Goal: Task Accomplishment & Management: Use online tool/utility

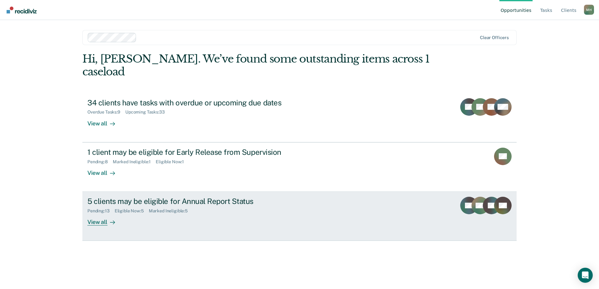
click at [180, 197] on div "5 clients may be eligible for Annual Report Status" at bounding box center [197, 201] width 220 height 9
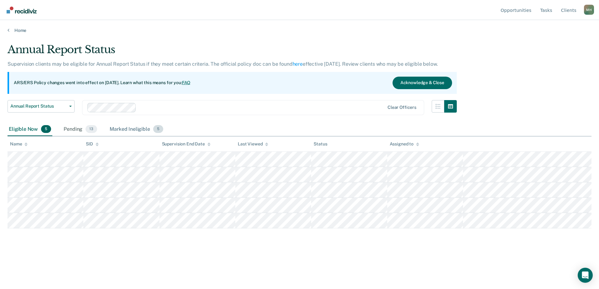
click at [131, 124] on div "Marked Ineligible 5" at bounding box center [136, 130] width 56 height 14
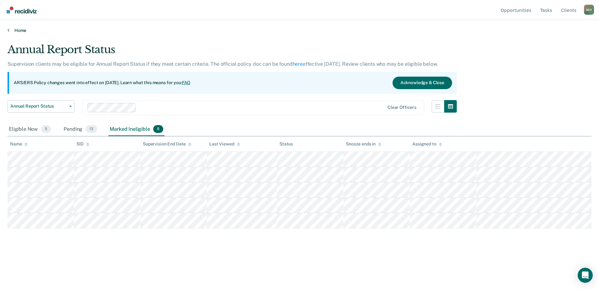
click at [20, 29] on link "Home" at bounding box center [299, 31] width 583 height 6
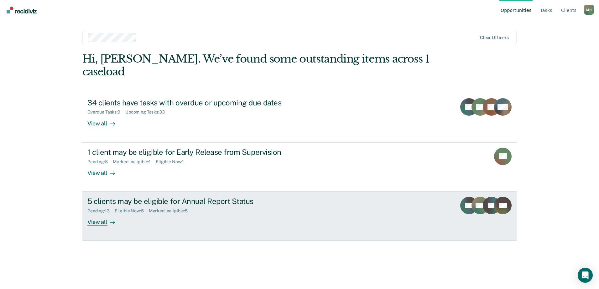
click at [149, 208] on div "Eligible Now : 5" at bounding box center [132, 210] width 34 height 5
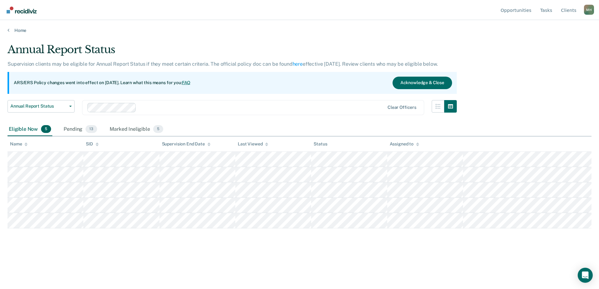
click at [19, 24] on div "Home" at bounding box center [299, 26] width 599 height 13
click at [19, 31] on link "Home" at bounding box center [299, 31] width 583 height 6
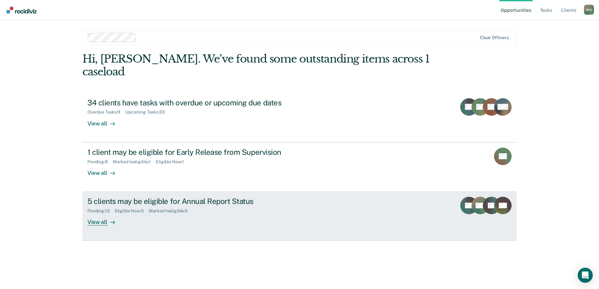
click at [181, 197] on div "5 clients may be eligible for Annual Report Status" at bounding box center [197, 201] width 220 height 9
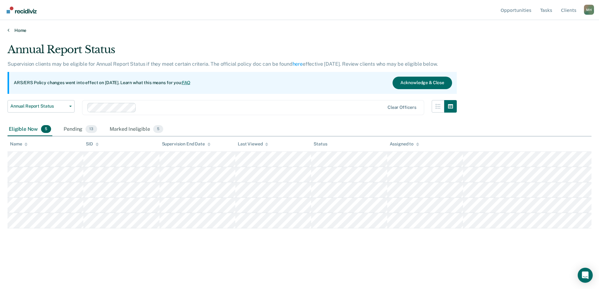
drag, startPoint x: 16, startPoint y: 26, endPoint x: 17, endPoint y: 31, distance: 5.2
click at [16, 28] on div "Home" at bounding box center [299, 26] width 599 height 13
click at [19, 35] on main "Annual Report Status Supervision clients may be eligible for Annual Report Stat…" at bounding box center [299, 160] width 599 height 254
click at [19, 33] on main "Annual Report Status Supervision clients may be eligible for Annual Report Stat…" at bounding box center [299, 160] width 599 height 254
click at [20, 32] on link "Home" at bounding box center [299, 31] width 583 height 6
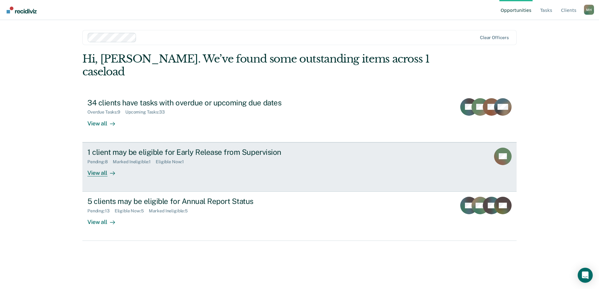
click at [158, 159] on div "Eligible Now : 1" at bounding box center [172, 161] width 33 height 5
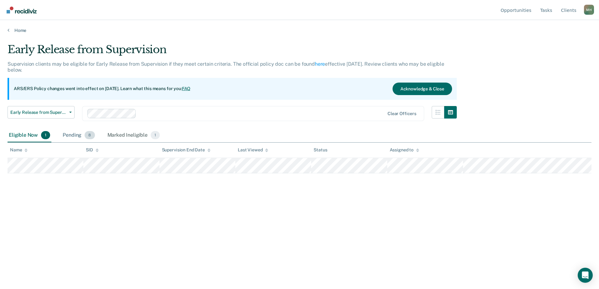
click at [79, 136] on div "Pending 8" at bounding box center [78, 136] width 34 height 14
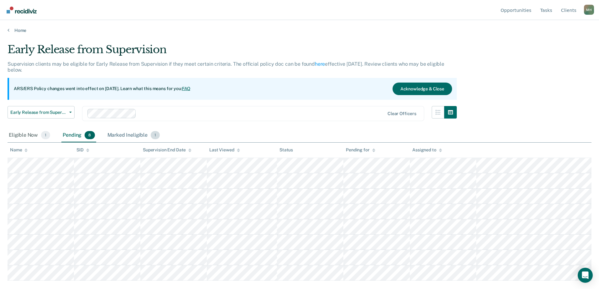
click at [122, 135] on div "Marked Ineligible 1" at bounding box center [133, 136] width 55 height 14
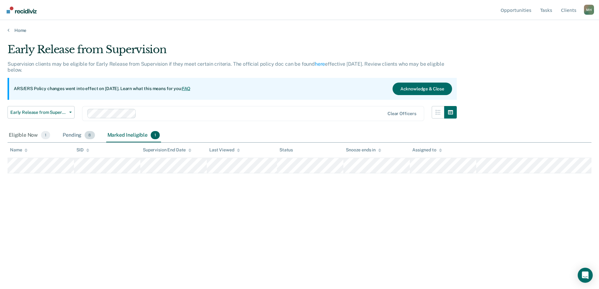
click at [78, 136] on div "Pending 8" at bounding box center [78, 136] width 34 height 14
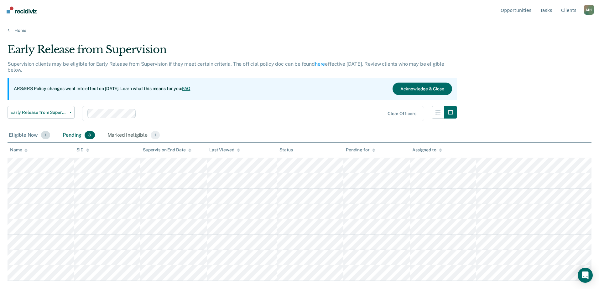
click at [25, 131] on div "Eligible Now 1" at bounding box center [30, 136] width 44 height 14
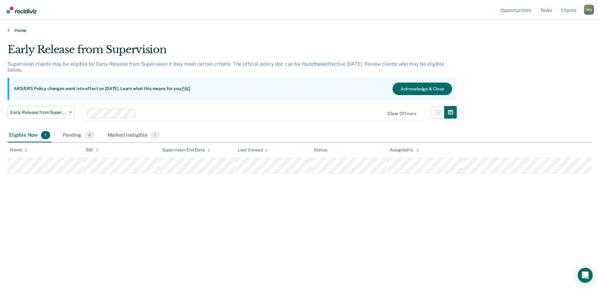
click at [19, 31] on link "Home" at bounding box center [299, 31] width 583 height 6
